Goal: Transaction & Acquisition: Book appointment/travel/reservation

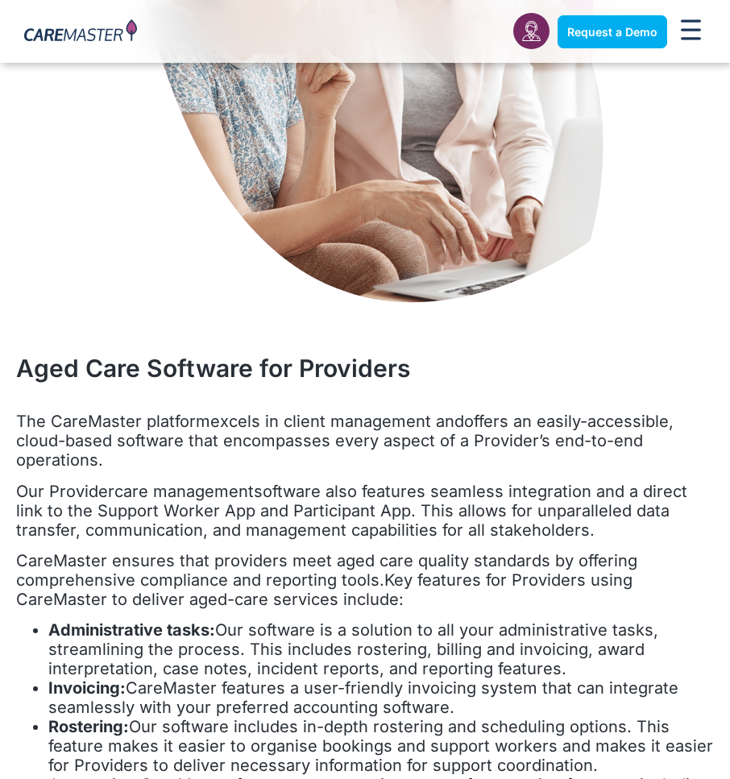
scroll to position [1289, 0]
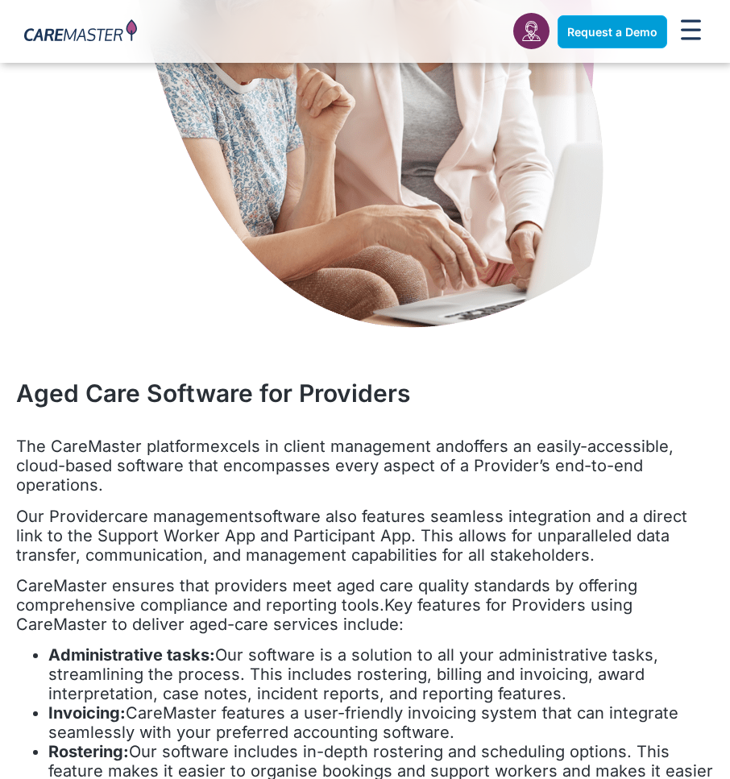
click at [616, 27] on span "Request a Demo" at bounding box center [612, 32] width 90 height 14
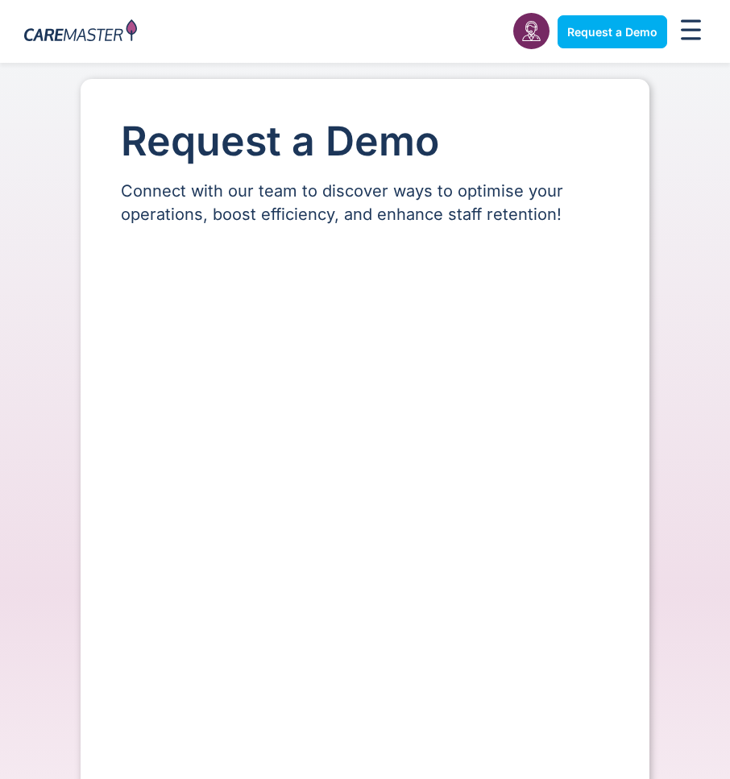
select select "**"
